Goal: Information Seeking & Learning: Learn about a topic

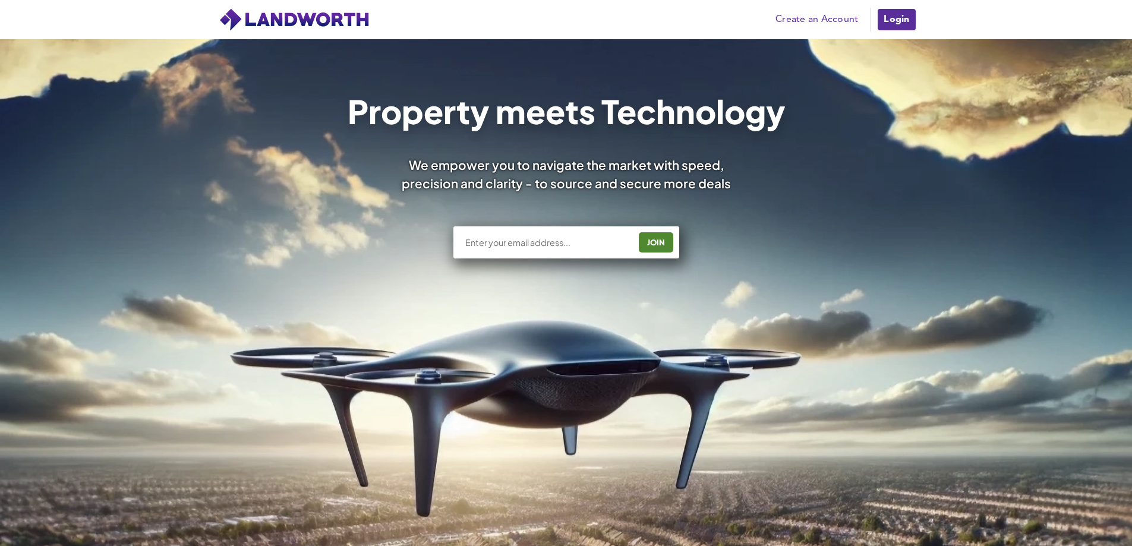
click at [894, 17] on link "Login" at bounding box center [897, 20] width 40 height 24
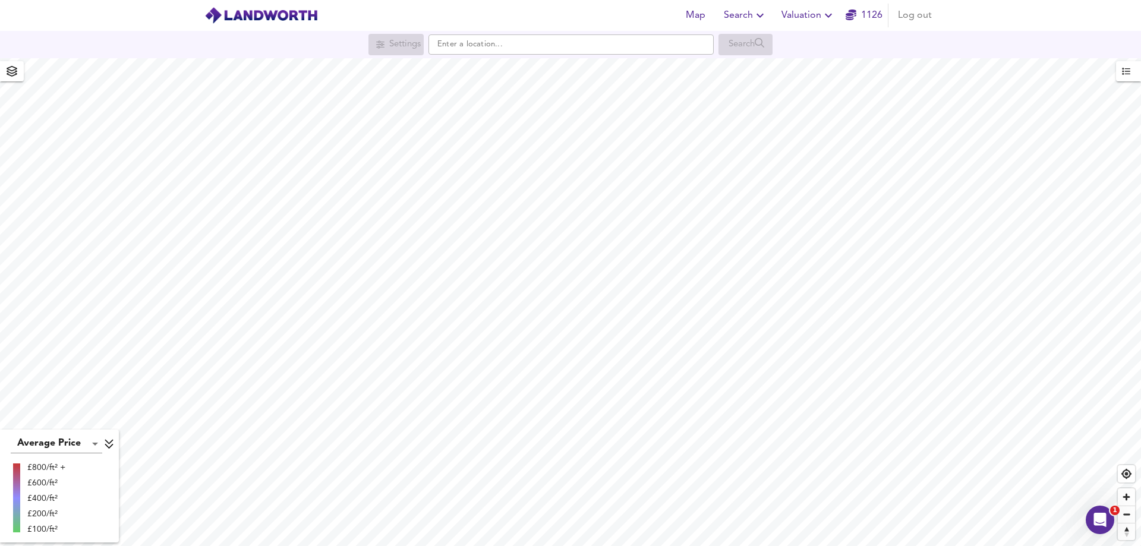
click at [530, 57] on div "Settings Search" at bounding box center [570, 44] width 1141 height 27
click at [529, 48] on input "text" at bounding box center [570, 44] width 285 height 20
click at [519, 67] on small "[GEOGRAPHIC_DATA], [GEOGRAPHIC_DATA]" at bounding box center [564, 68] width 144 height 7
type input "[STREET_ADDRESS]"
checkbox input "false"
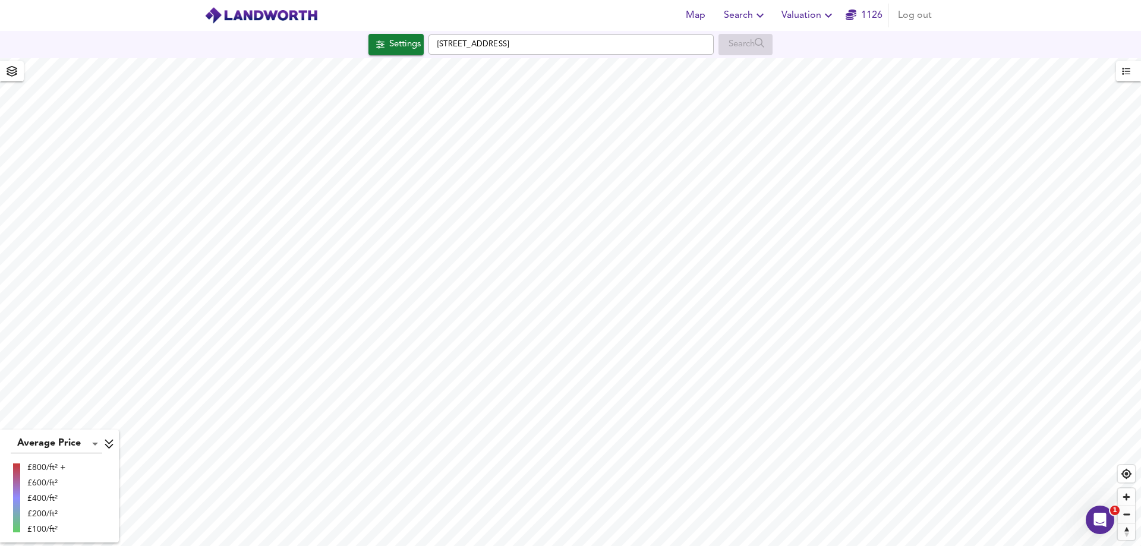
checkbox input "true"
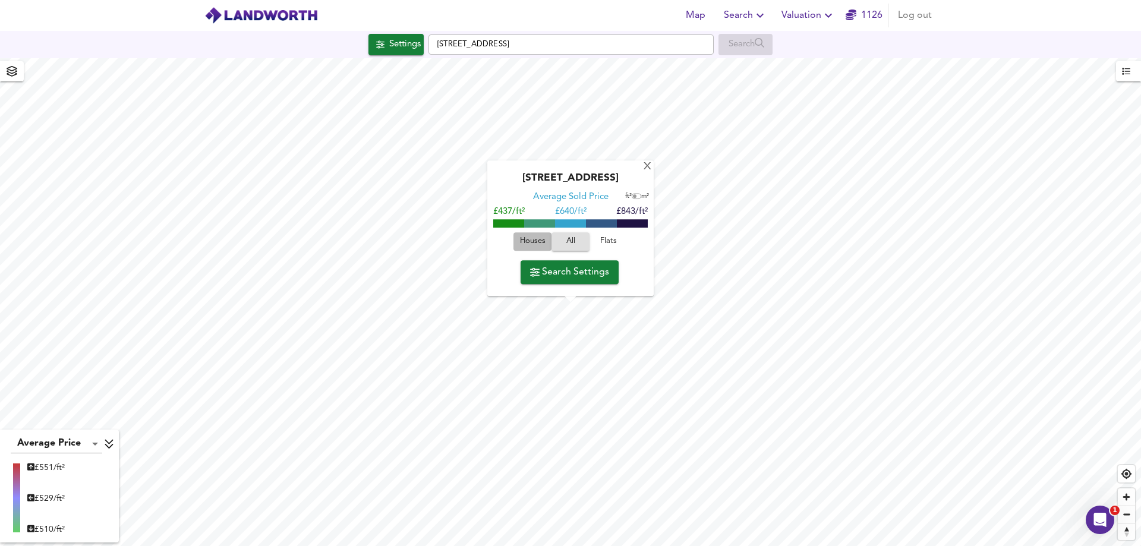
click at [526, 241] on span "Houses" at bounding box center [532, 242] width 32 height 14
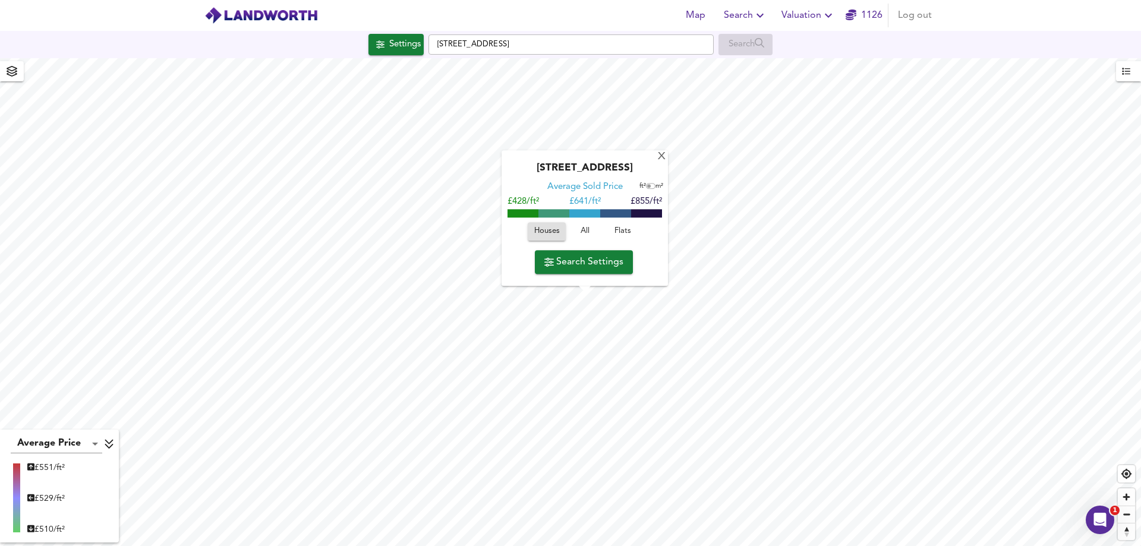
type input "230"
